Goal: Task Accomplishment & Management: Manage account settings

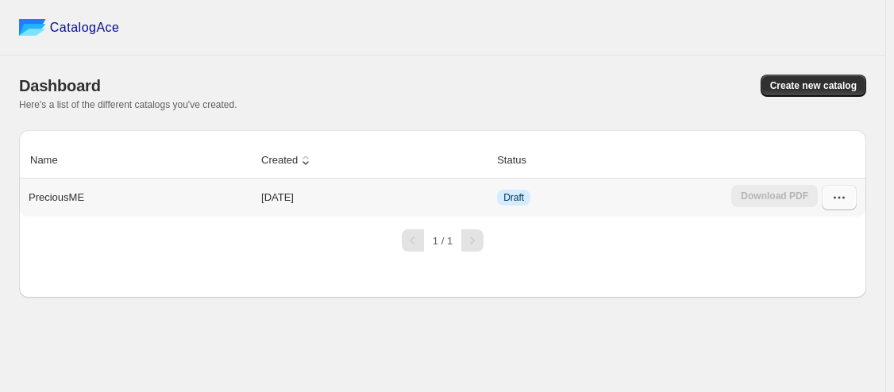
click at [842, 202] on icon "button" at bounding box center [839, 198] width 16 height 16
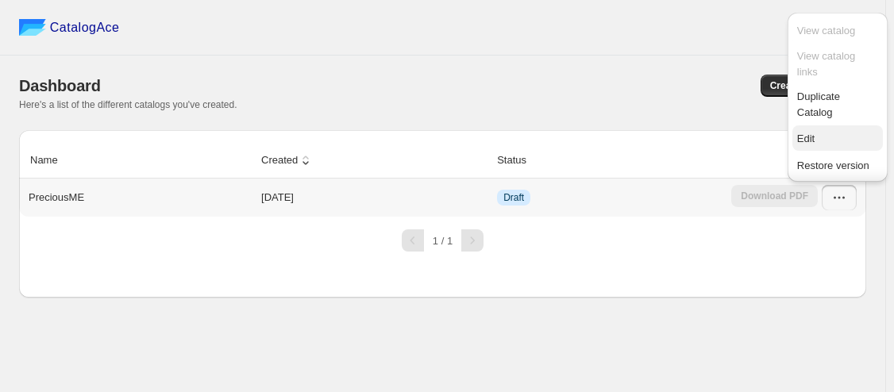
click at [819, 133] on span "Edit" at bounding box center [837, 139] width 81 height 16
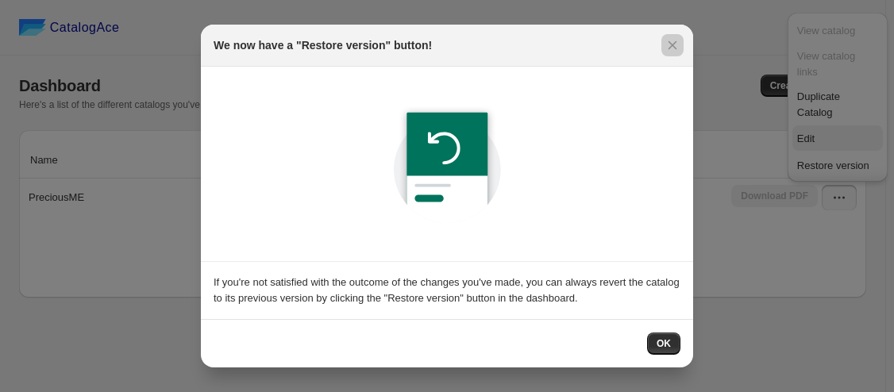
click at [819, 133] on div at bounding box center [447, 196] width 894 height 392
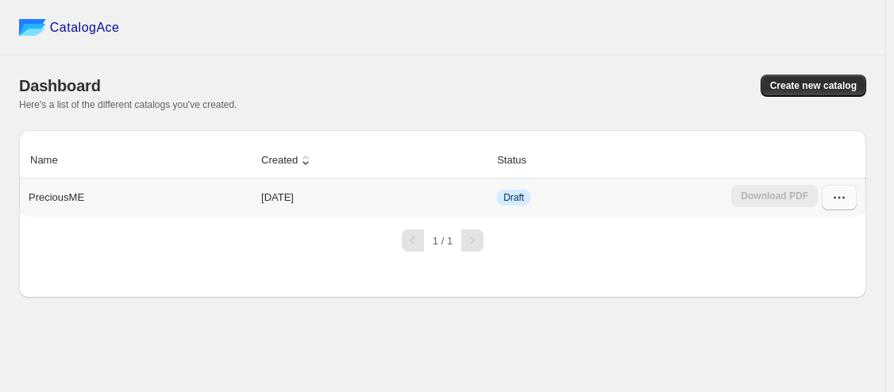
click at [841, 206] on icon "button" at bounding box center [839, 198] width 16 height 16
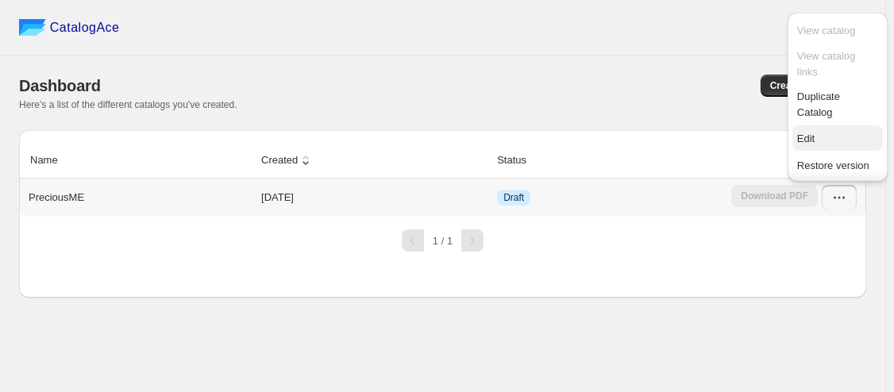
click at [807, 141] on span "Edit" at bounding box center [805, 139] width 17 height 12
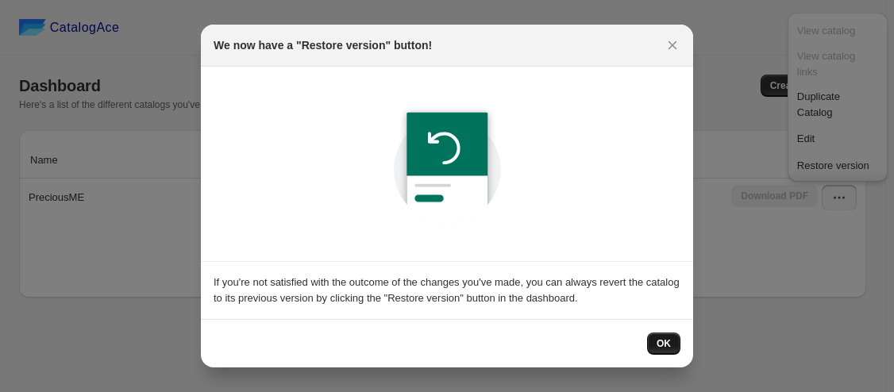
click at [660, 346] on span "OK" at bounding box center [664, 343] width 14 height 13
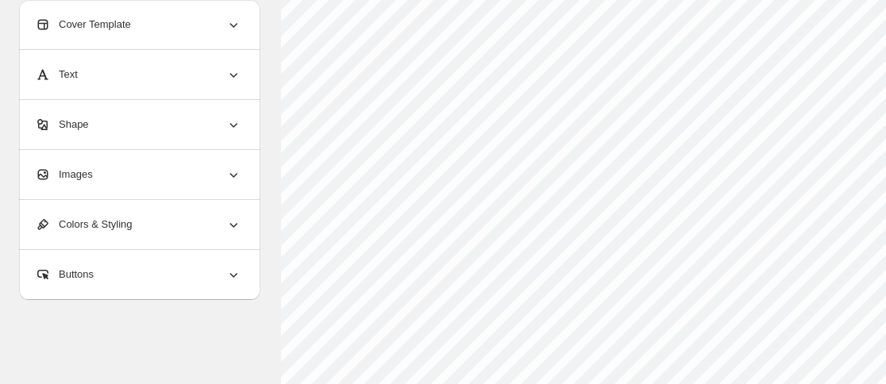
scroll to position [767, 0]
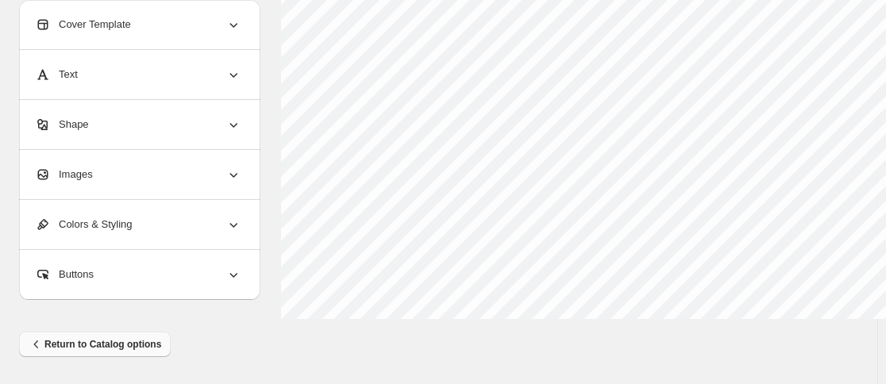
click at [80, 349] on span "Return to Catalog options" at bounding box center [95, 345] width 133 height 16
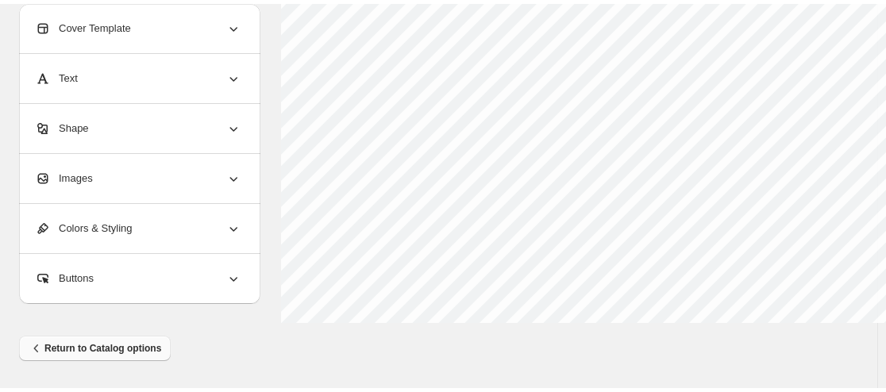
scroll to position [759, 0]
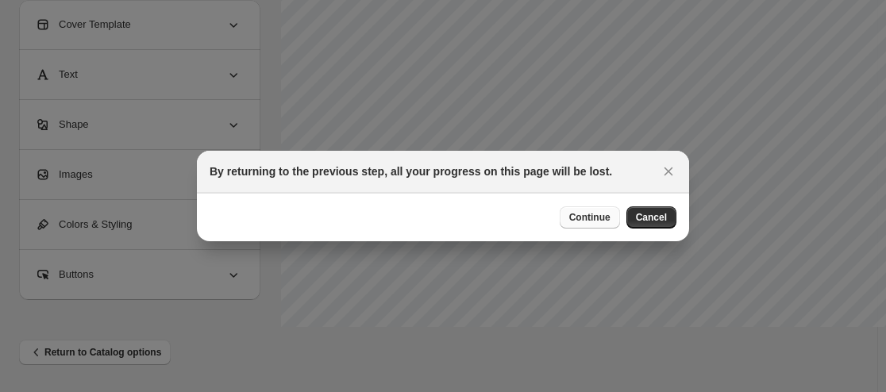
click at [603, 216] on span "Continue" at bounding box center [589, 217] width 41 height 13
select select "****"
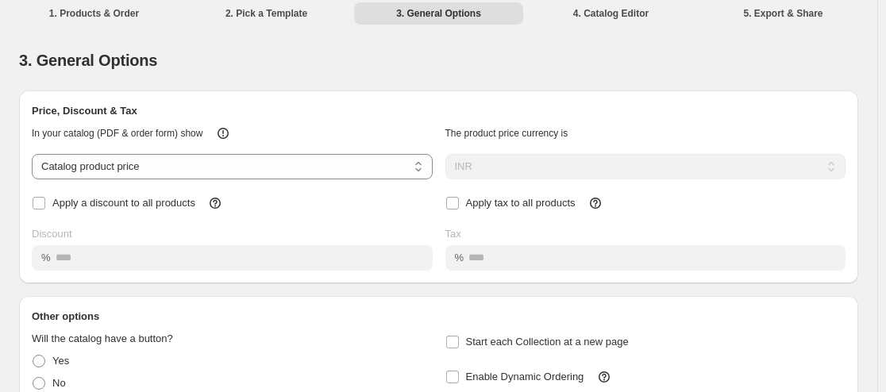
scroll to position [0, 0]
